Goal: Task Accomplishment & Management: Use online tool/utility

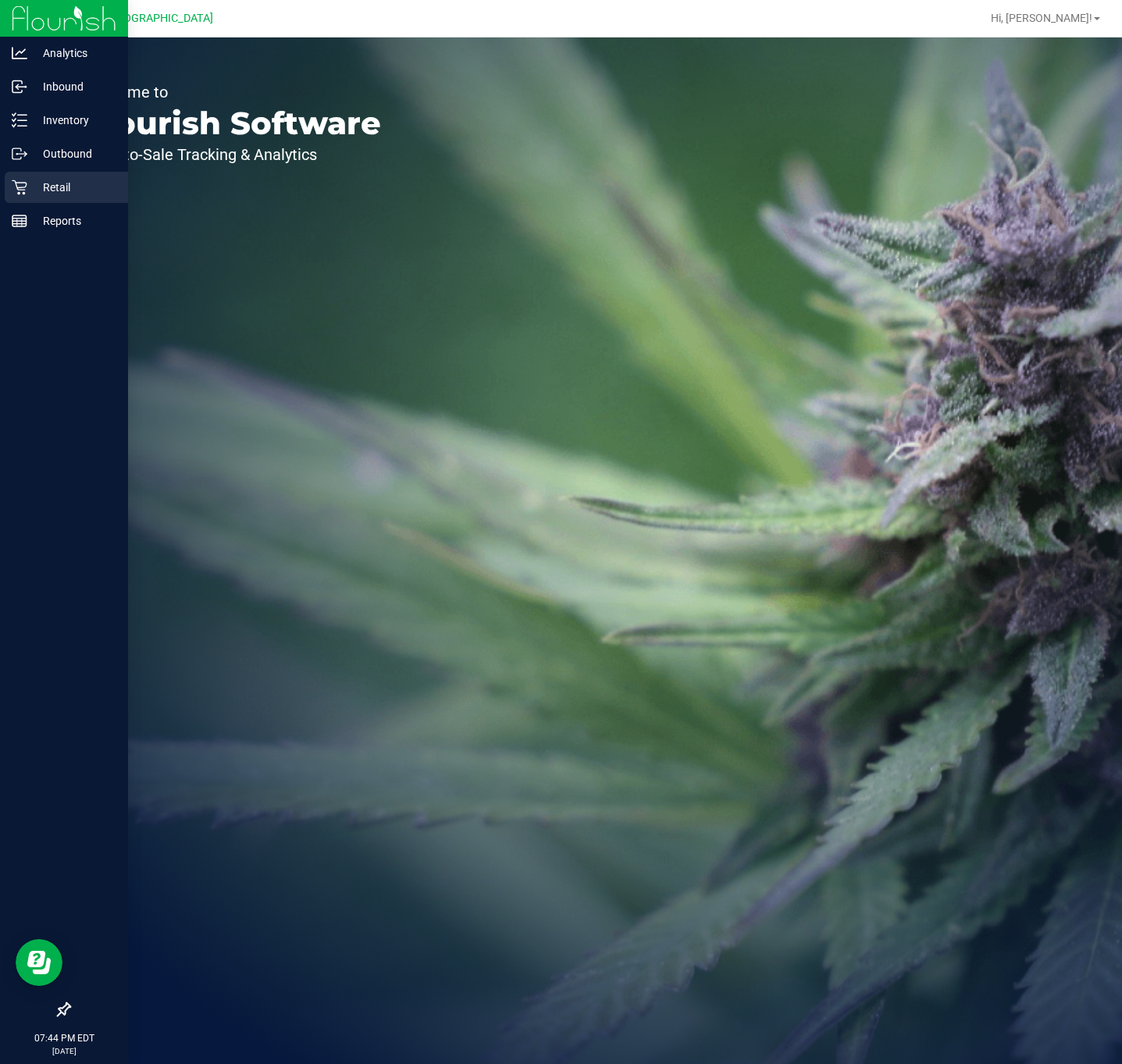
click at [59, 193] on p "Retail" at bounding box center [74, 187] width 94 height 18
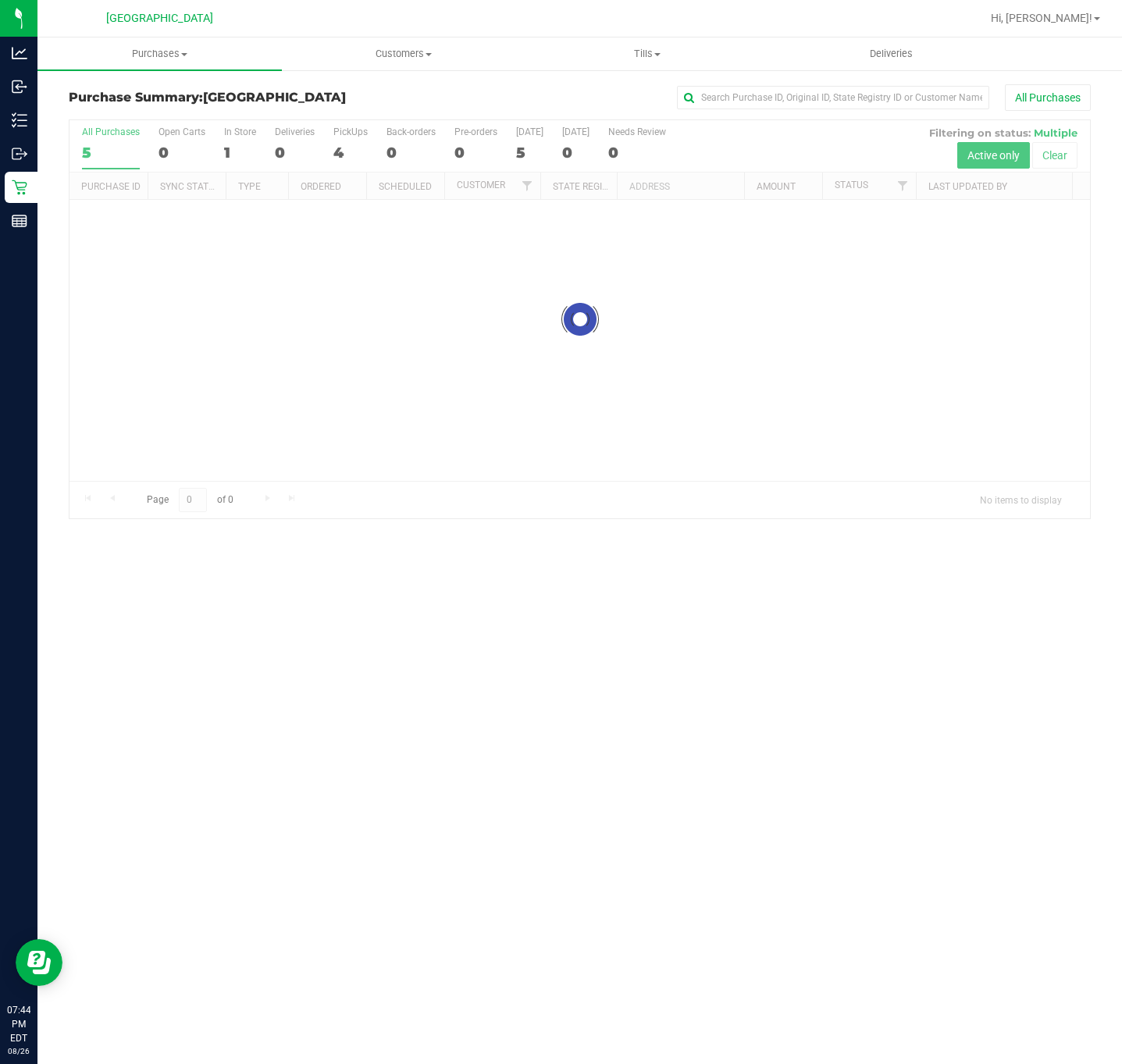
click at [897, 188] on div at bounding box center [579, 319] width 1020 height 398
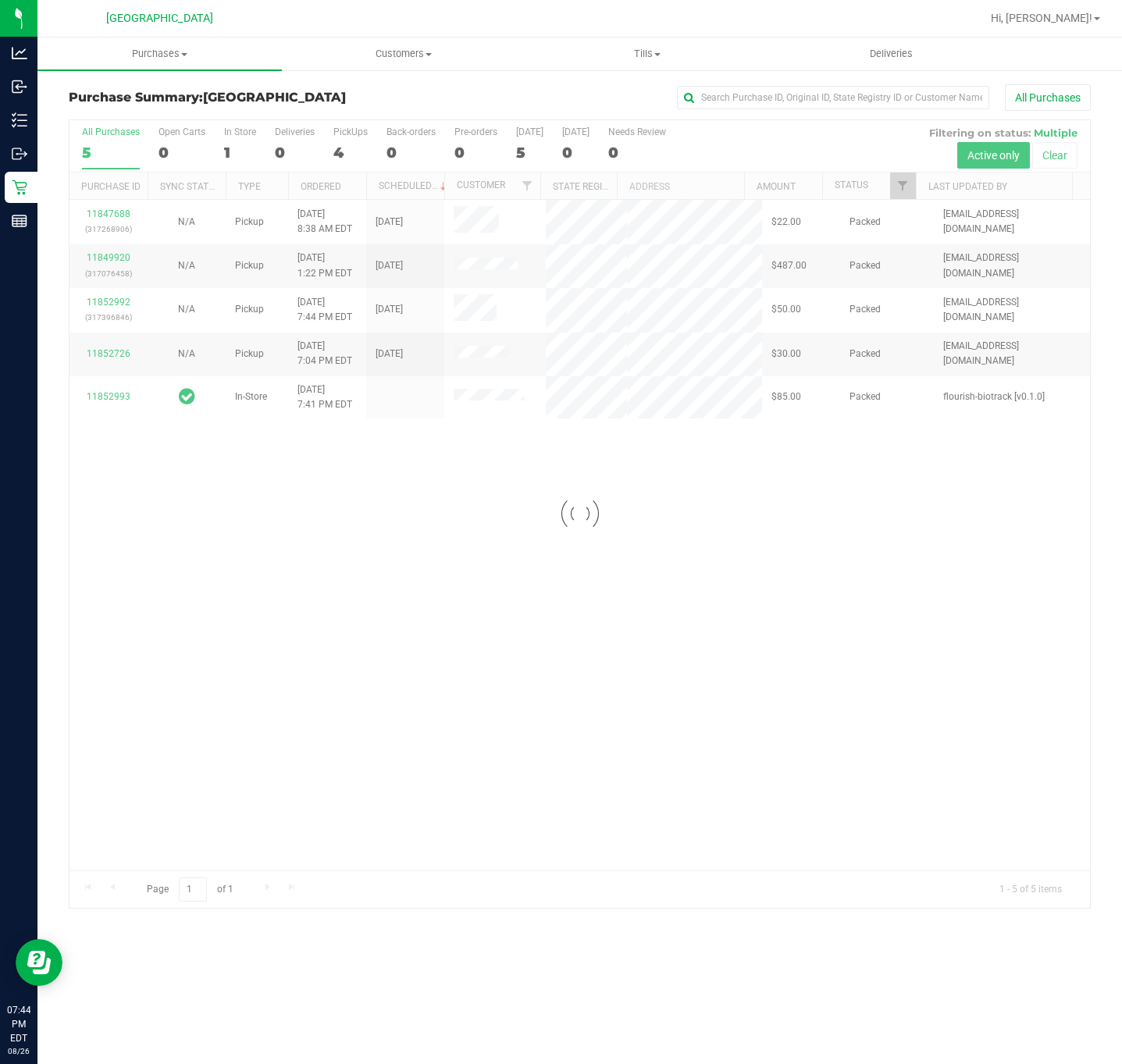
click at [904, 197] on div at bounding box center [579, 514] width 1020 height 788
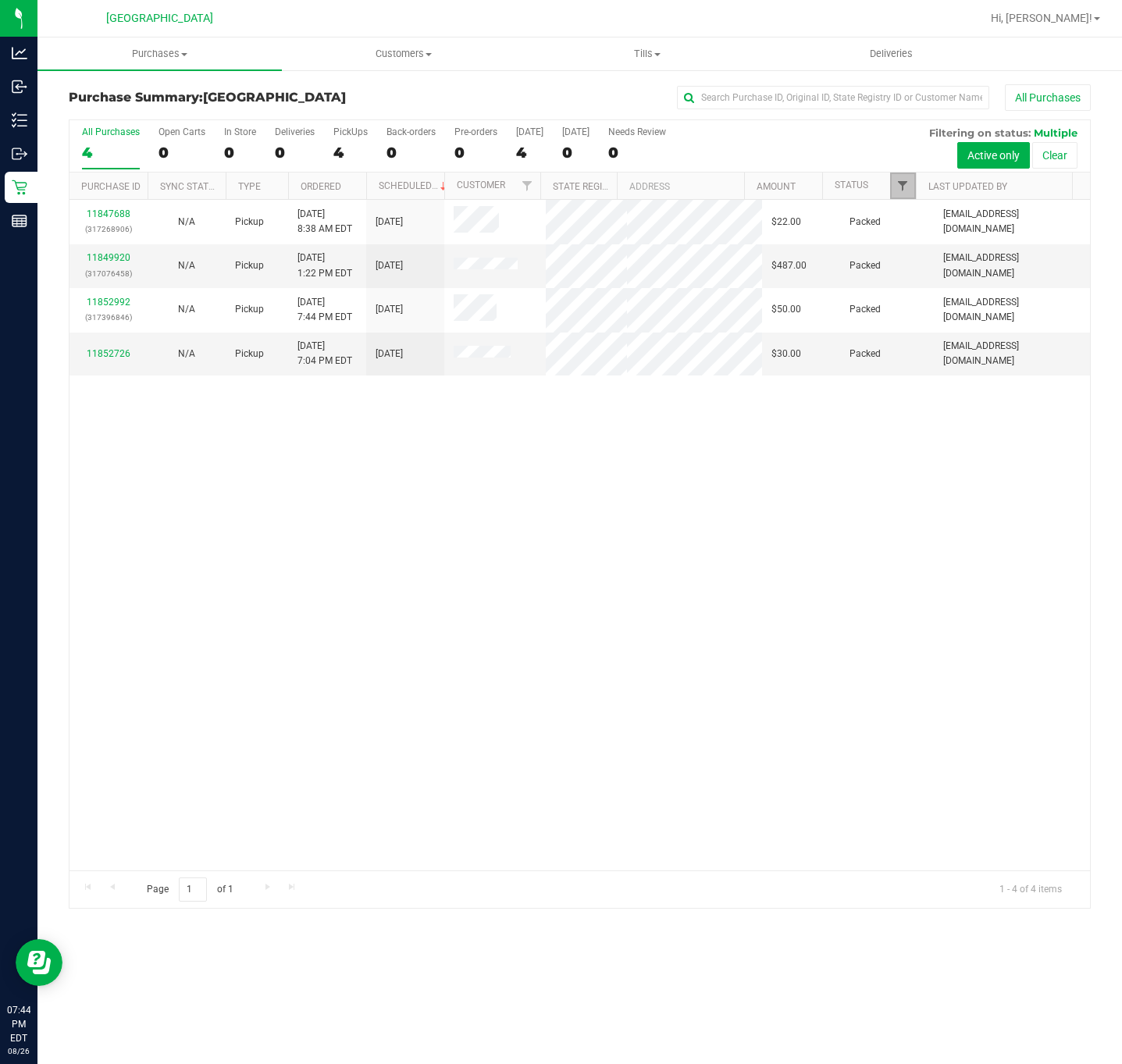
click at [897, 186] on span "Filter" at bounding box center [903, 186] width 12 height 12
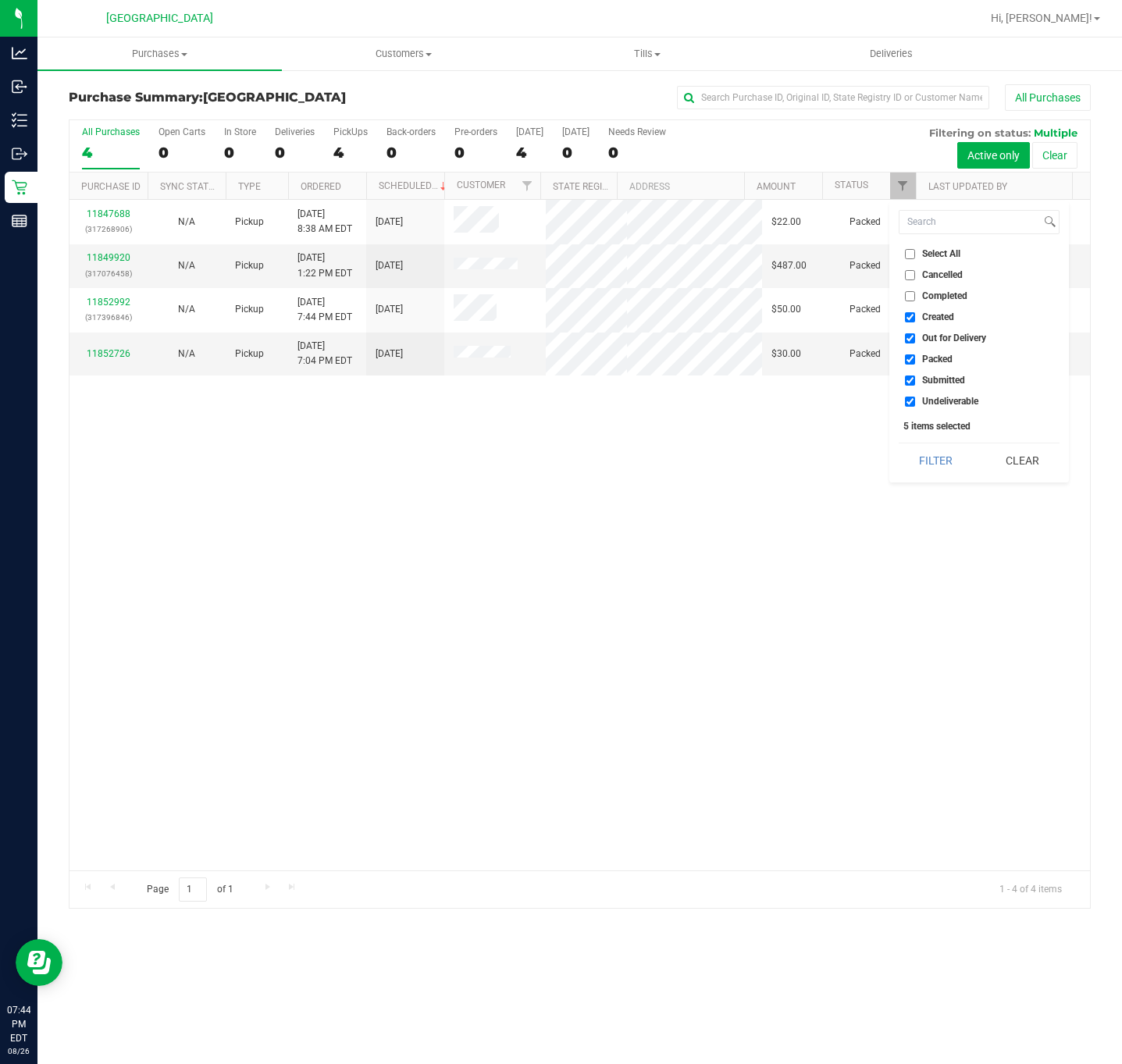
click at [942, 272] on span "Cancelled" at bounding box center [942, 274] width 40 height 10
click at [915, 272] on input "Cancelled" at bounding box center [910, 275] width 11 height 11
checkbox input "true"
click at [910, 250] on input "Select All" at bounding box center [910, 254] width 11 height 11
checkbox input "true"
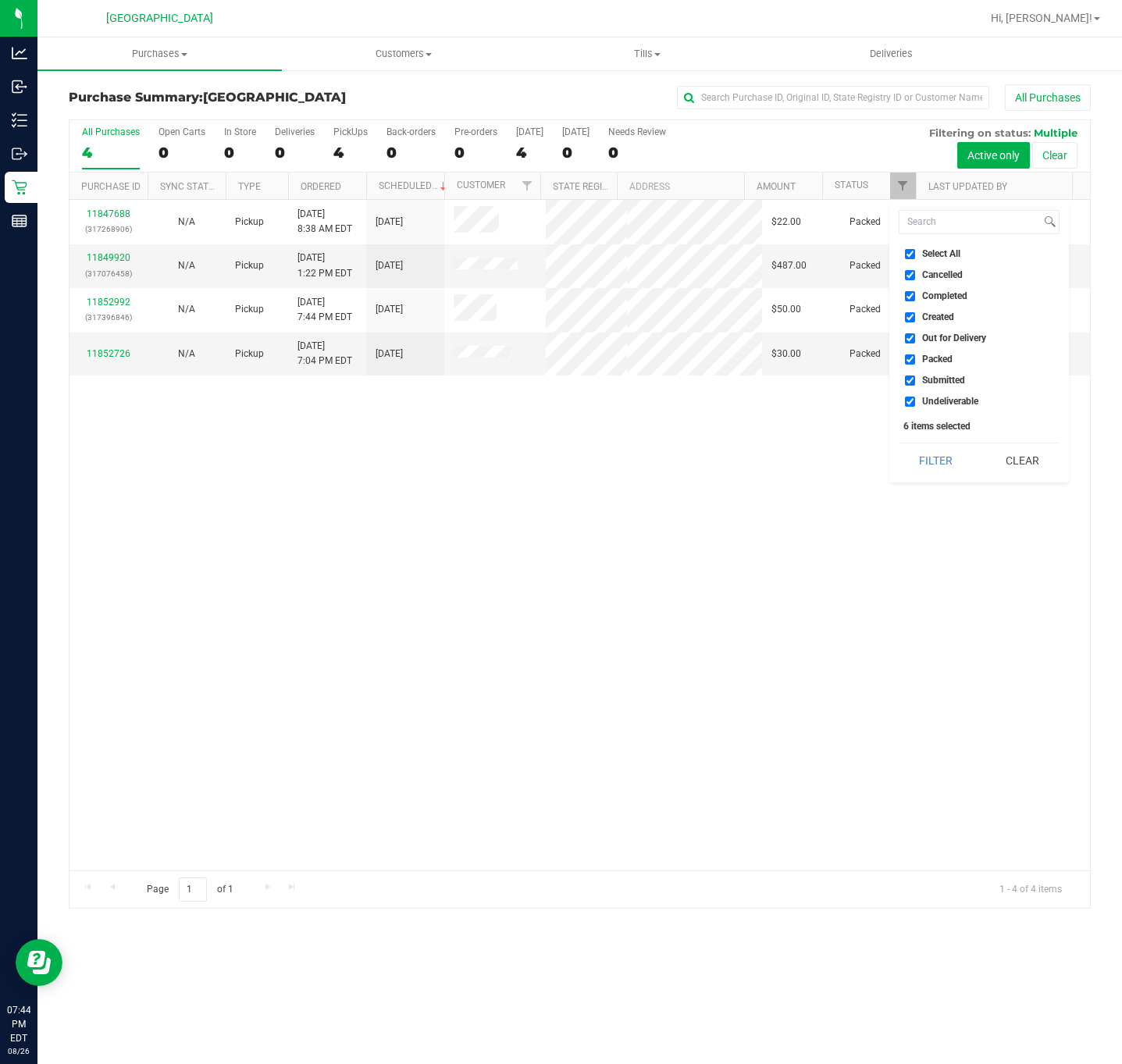
checkbox input "true"
click at [911, 250] on input "Select All" at bounding box center [910, 254] width 11 height 11
checkbox input "false"
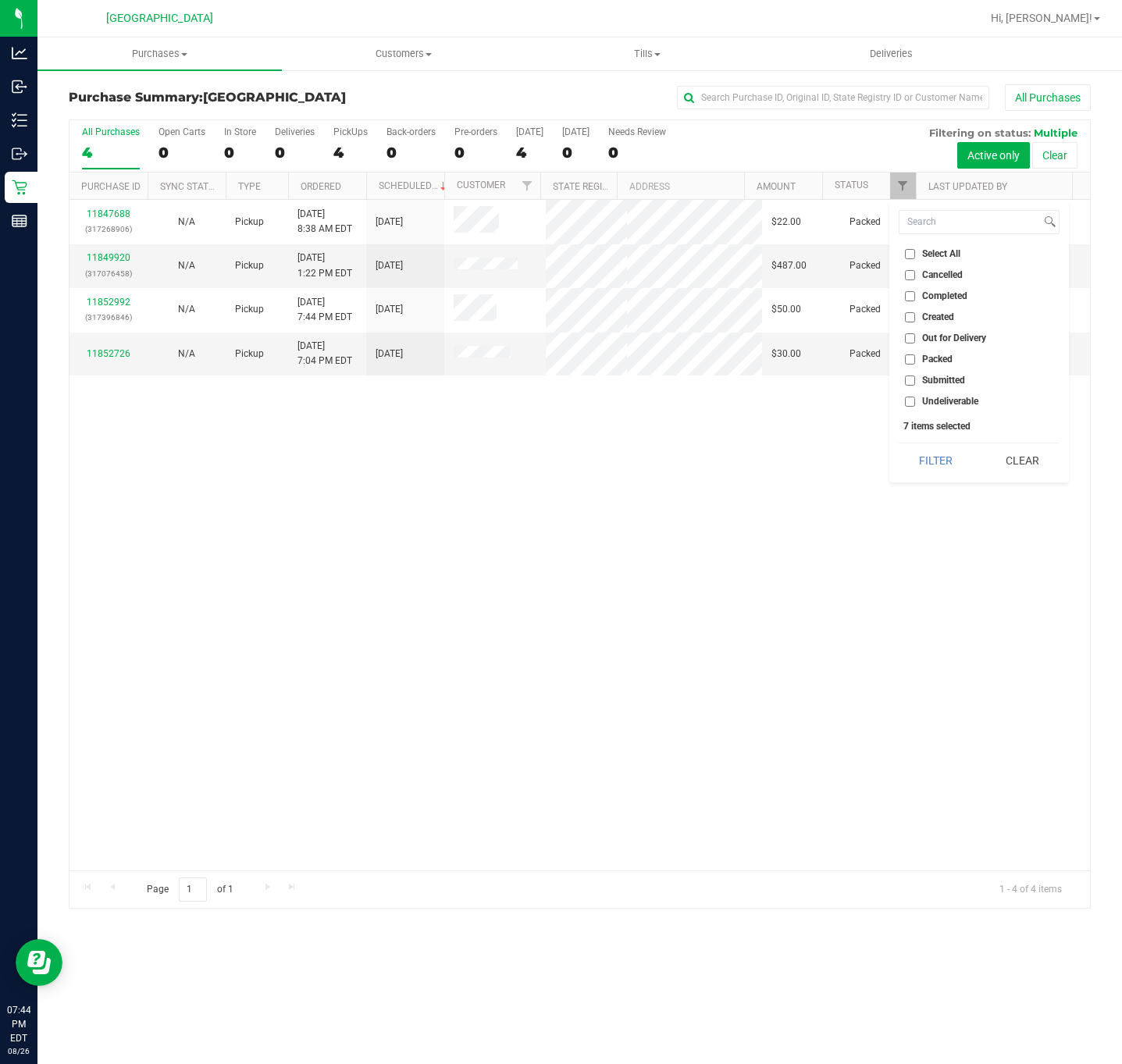
checkbox input "false"
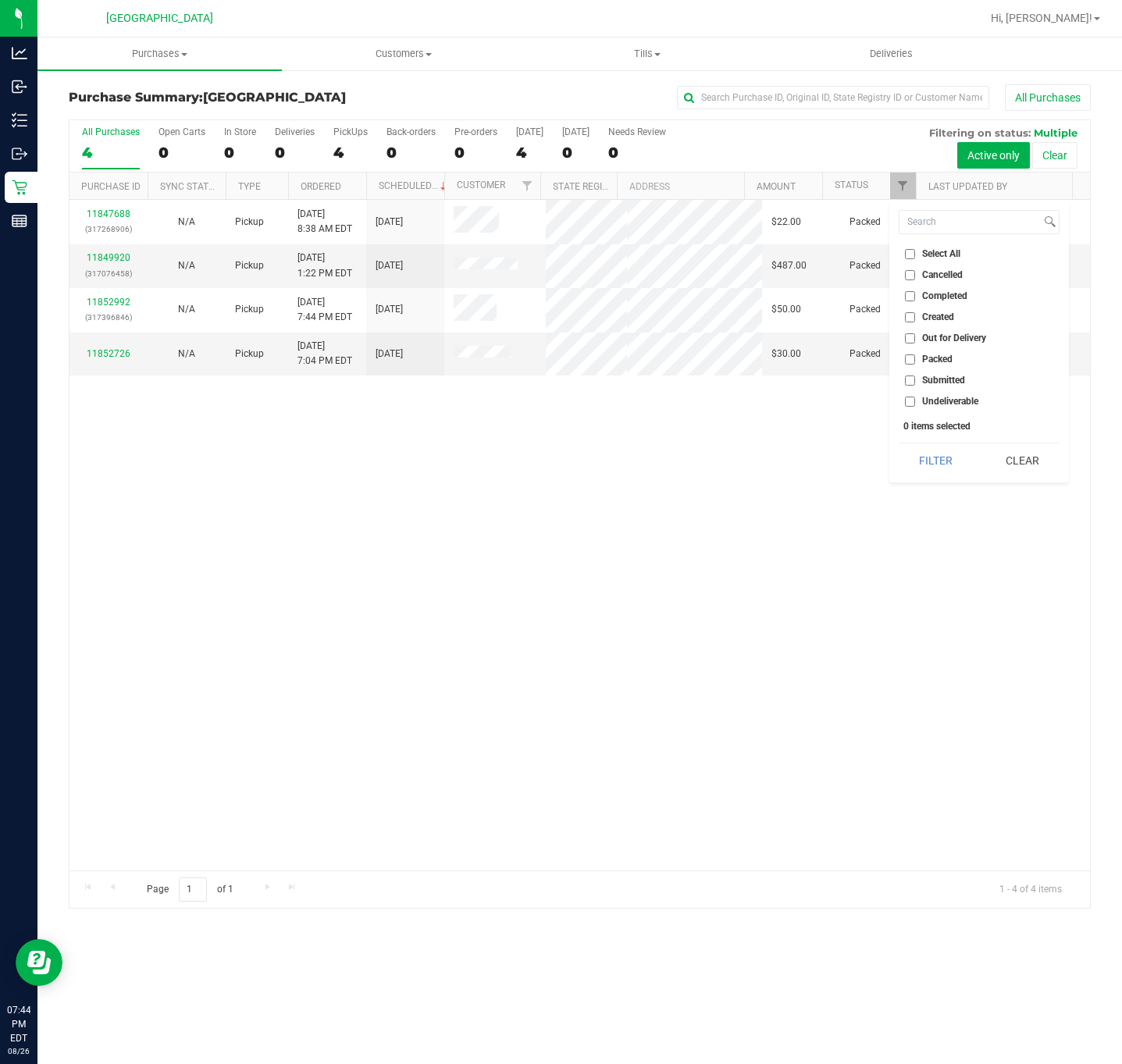
click at [914, 278] on input "Cancelled" at bounding box center [910, 275] width 11 height 11
checkbox input "true"
click at [930, 457] on button "Filter" at bounding box center [936, 460] width 75 height 34
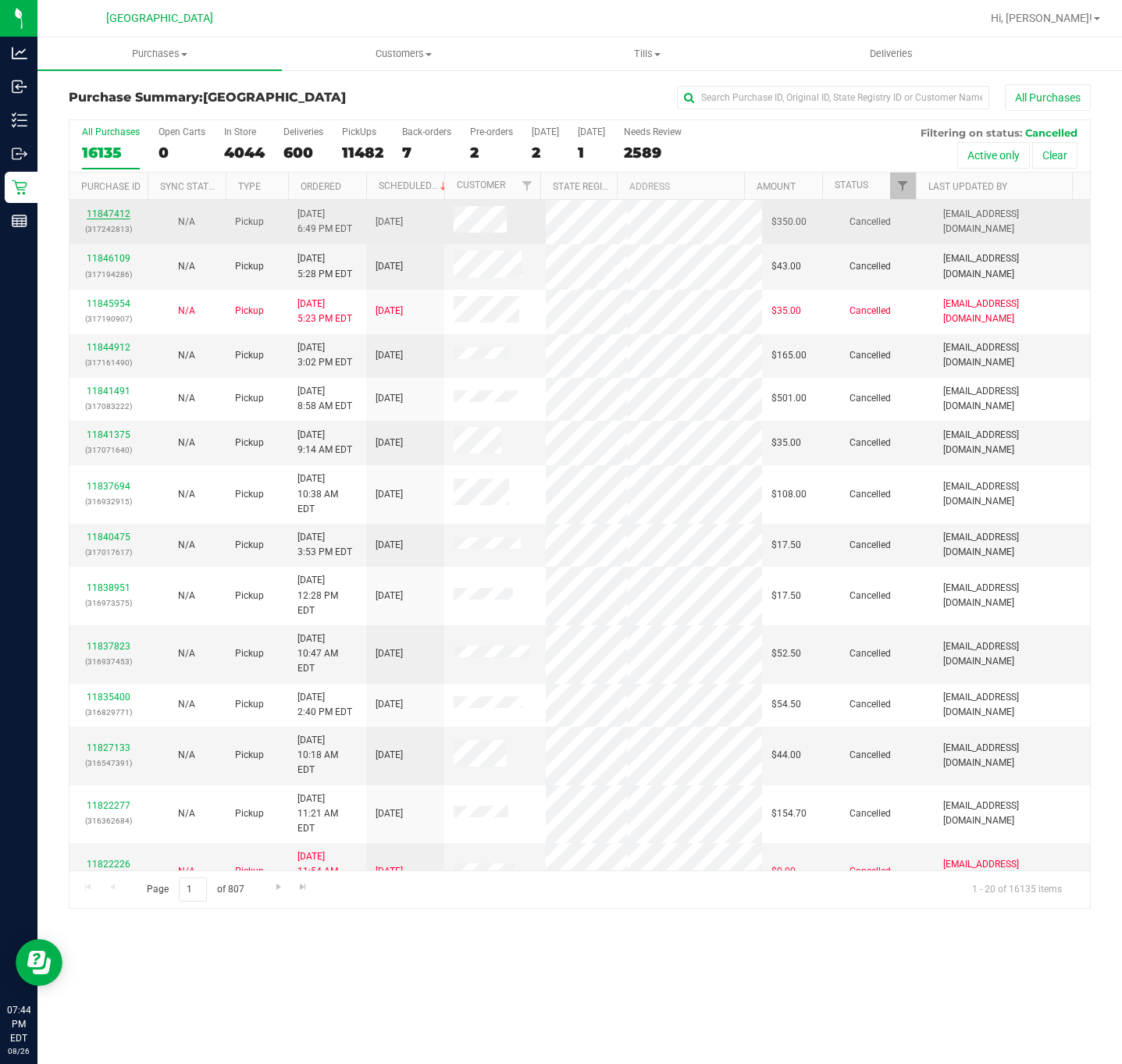
click at [103, 216] on link "11847412" at bounding box center [109, 214] width 44 height 11
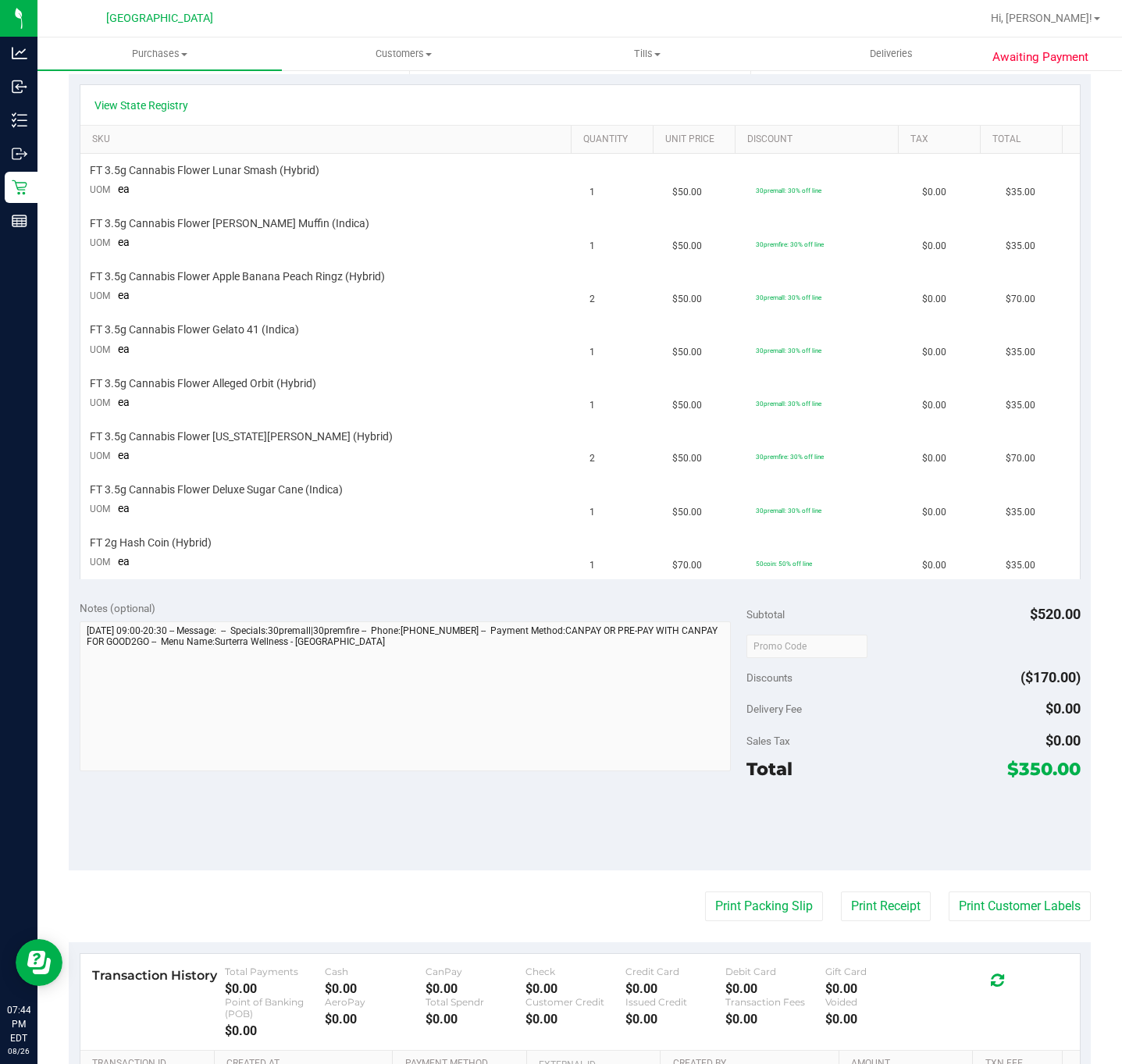
scroll to position [567, 0]
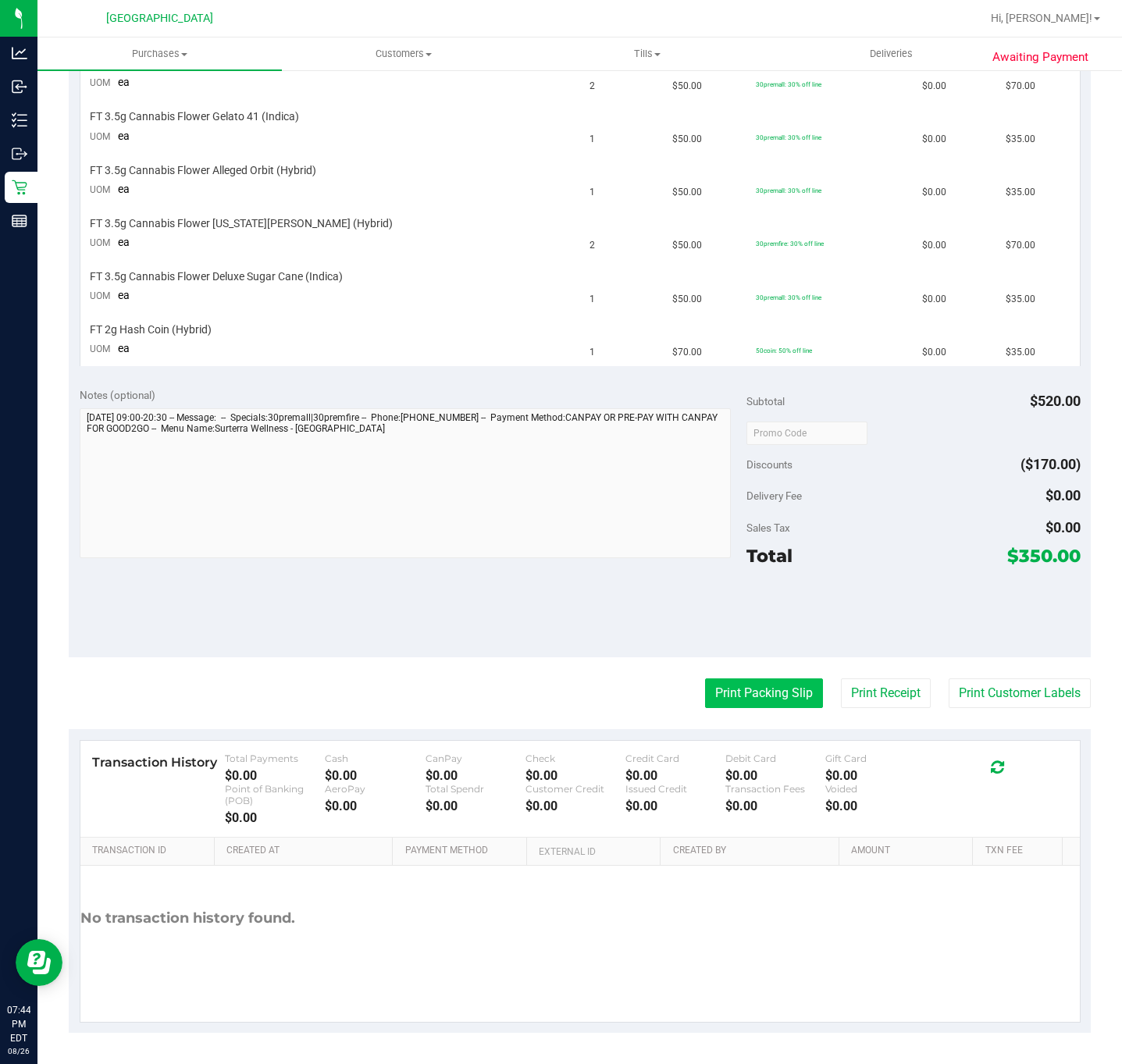
click at [723, 684] on button "Print Packing Slip" at bounding box center [764, 694] width 118 height 30
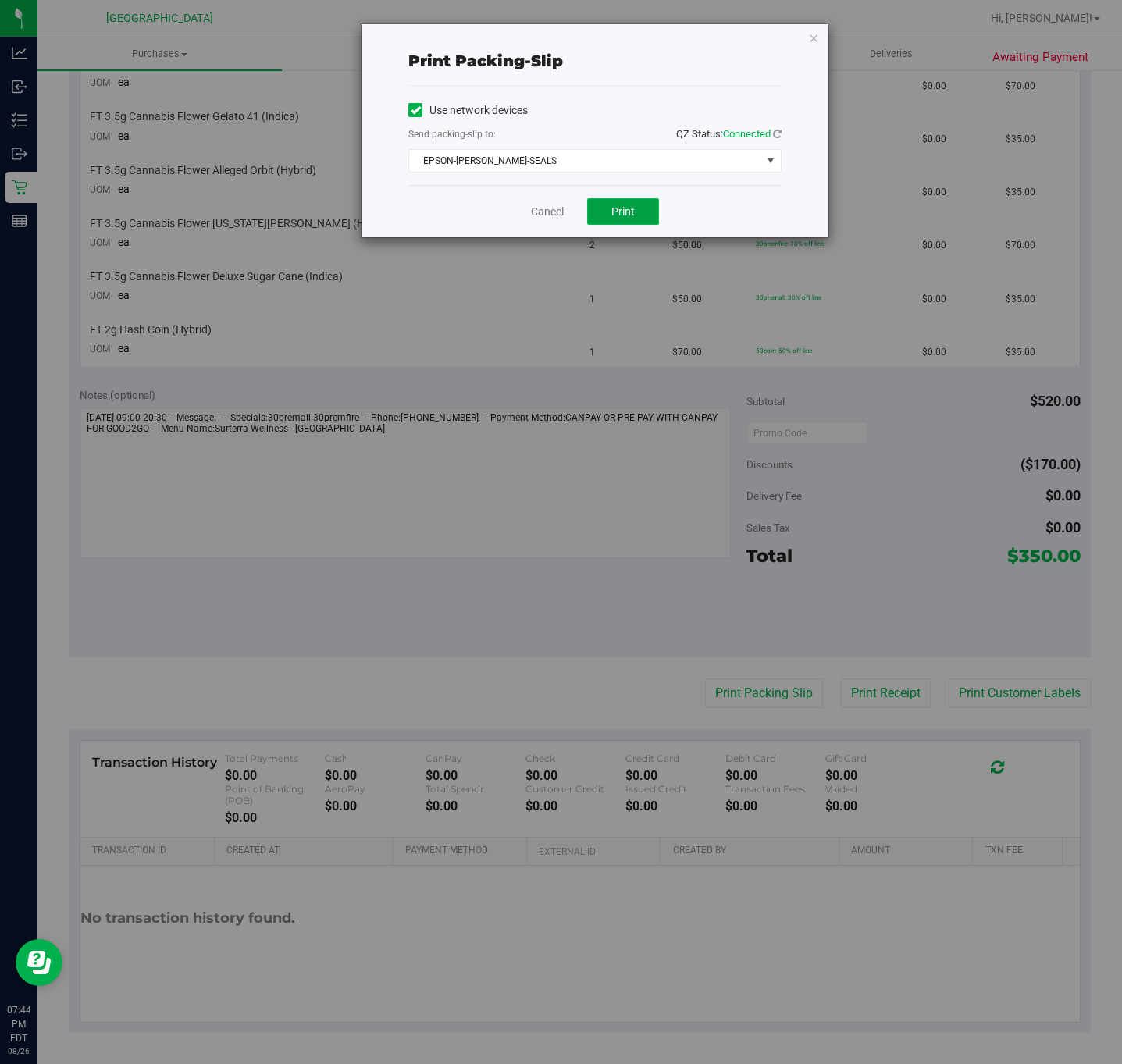
click at [630, 213] on span "Print" at bounding box center [623, 211] width 24 height 12
click at [815, 38] on icon "button" at bounding box center [814, 37] width 11 height 18
